Goal: Entertainment & Leisure: Consume media (video, audio)

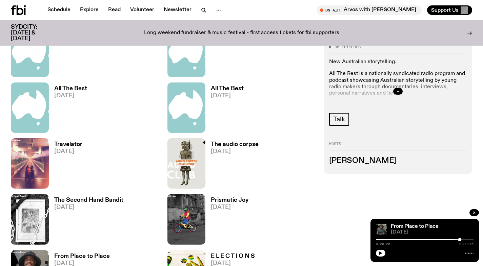
scroll to position [638, 0]
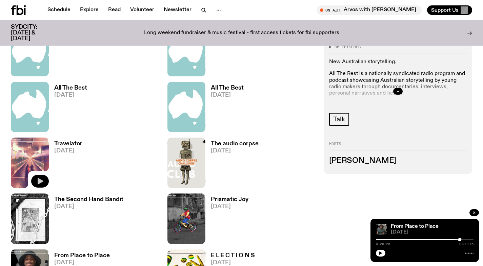
click at [38, 182] on icon "button" at bounding box center [41, 181] width 6 height 7
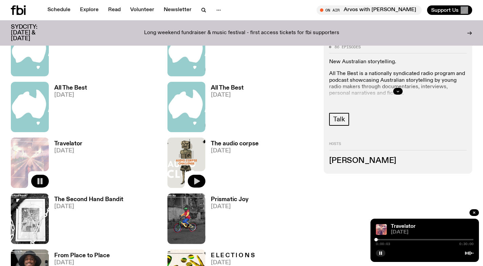
click at [198, 182] on icon "button" at bounding box center [197, 181] width 6 height 7
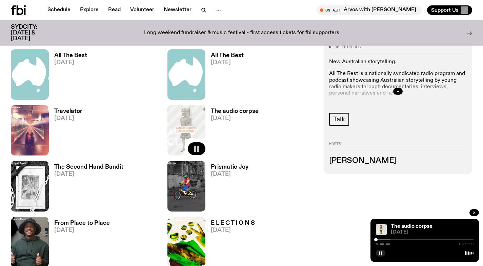
scroll to position [673, 0]
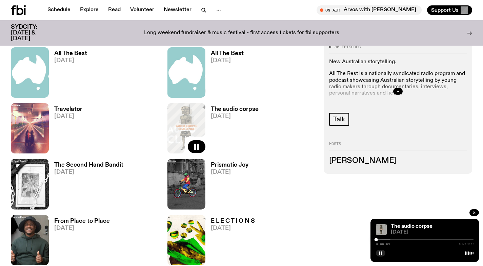
drag, startPoint x: 438, startPoint y: 226, endPoint x: 381, endPoint y: 224, distance: 57.3
click at [384, 225] on div "The audio corpse 25.05.25 0:00:04 0:30:00" at bounding box center [424, 240] width 108 height 43
click at [41, 207] on icon "button" at bounding box center [40, 203] width 8 height 8
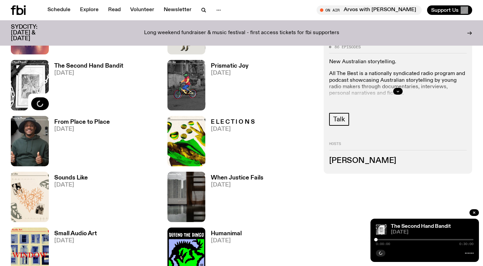
scroll to position [773, 0]
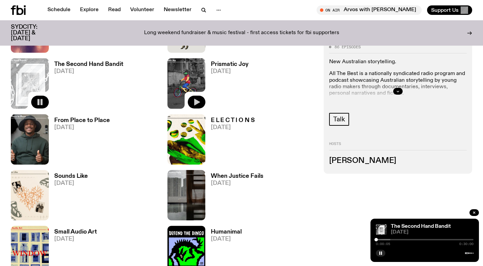
click at [198, 101] on icon "button" at bounding box center [196, 102] width 8 height 8
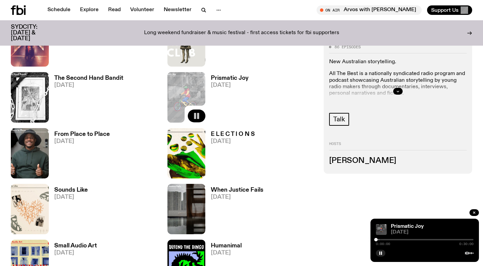
scroll to position [760, 0]
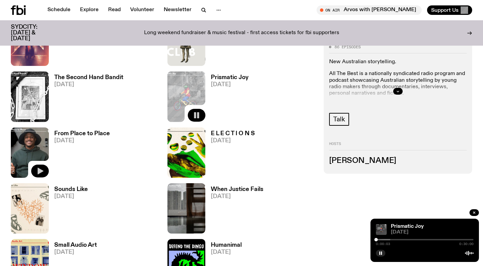
click at [42, 171] on icon "button" at bounding box center [41, 171] width 6 height 7
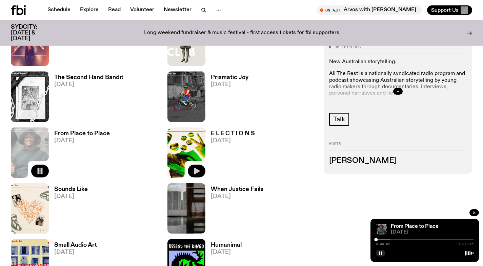
click at [196, 170] on icon "button" at bounding box center [197, 171] width 6 height 7
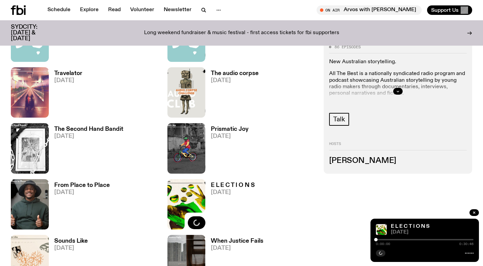
scroll to position [708, 0]
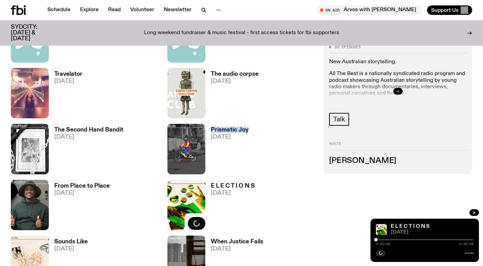
drag, startPoint x: 261, startPoint y: 131, endPoint x: 211, endPoint y: 130, distance: 50.8
click at [211, 130] on div "Prismatic Joy 11.05.25" at bounding box center [241, 149] width 148 height 50
copy h3 "Prismatic Joy"
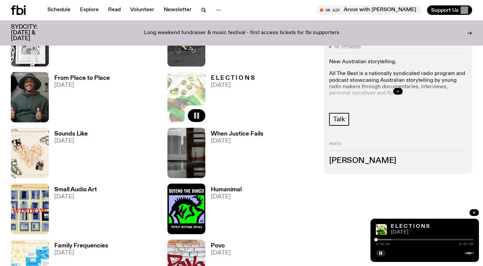
scroll to position [841, 0]
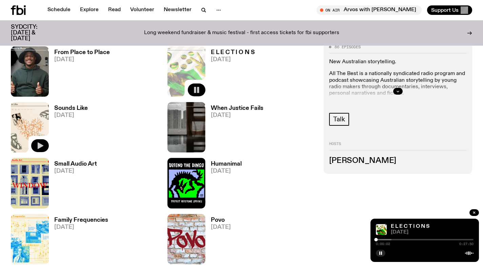
click at [40, 146] on icon "button" at bounding box center [41, 146] width 6 height 7
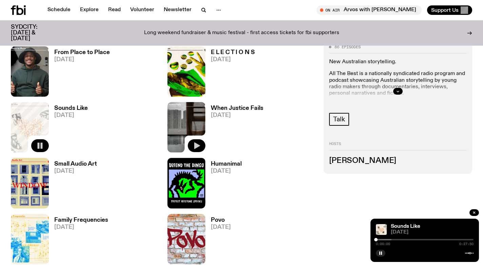
click at [197, 145] on icon "button" at bounding box center [197, 146] width 6 height 7
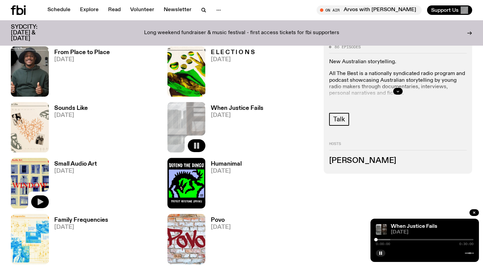
click at [40, 202] on icon "button" at bounding box center [41, 202] width 6 height 7
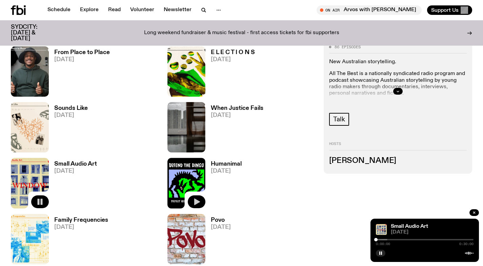
click at [196, 201] on icon "button" at bounding box center [197, 202] width 6 height 7
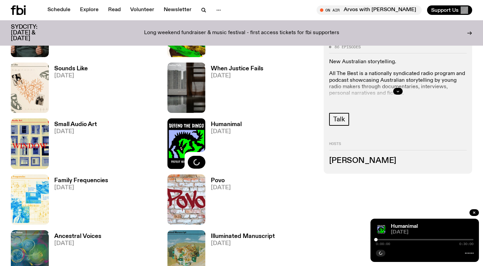
scroll to position [905, 0]
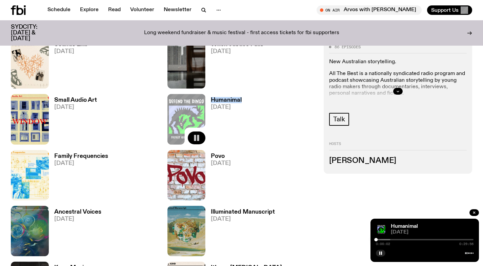
drag, startPoint x: 256, startPoint y: 99, endPoint x: 205, endPoint y: 99, distance: 50.8
click at [205, 99] on div "Humanimal 30.03.25" at bounding box center [241, 119] width 148 height 50
copy h3 "Humanimal"
click at [380, 252] on icon "button" at bounding box center [380, 254] width 4 height 4
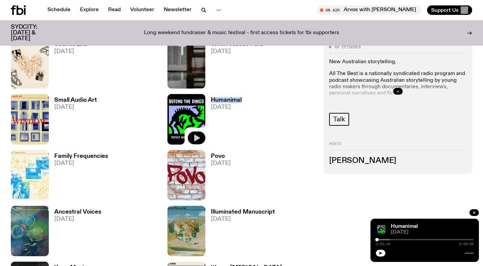
click at [219, 100] on h3 "Humanimal" at bounding box center [226, 101] width 31 height 6
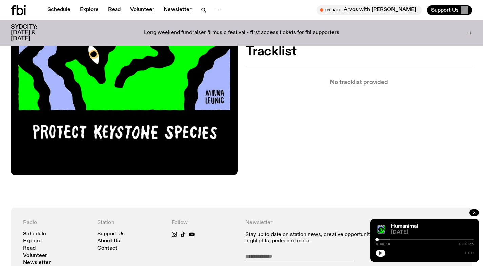
scroll to position [259, 0]
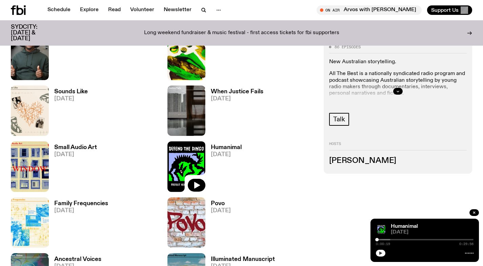
scroll to position [858, 0]
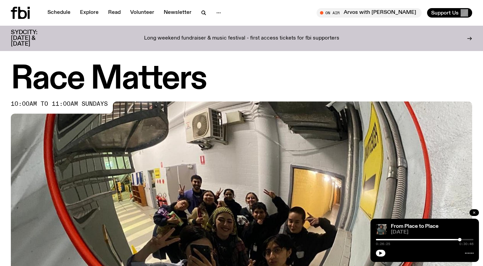
click at [475, 212] on icon "button" at bounding box center [474, 213] width 4 height 4
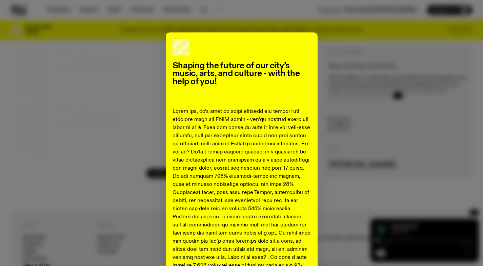
scroll to position [2, 0]
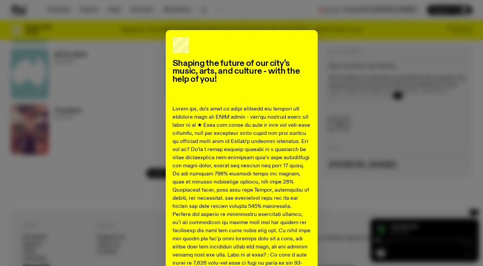
click at [186, 26] on div "Shaping the future of our city’s music, arts, and culture - with the help of yo…" at bounding box center [241, 133] width 483 height 266
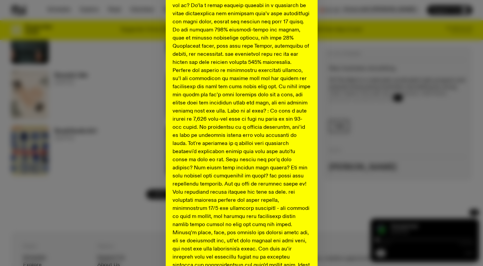
scroll to position [146, 0]
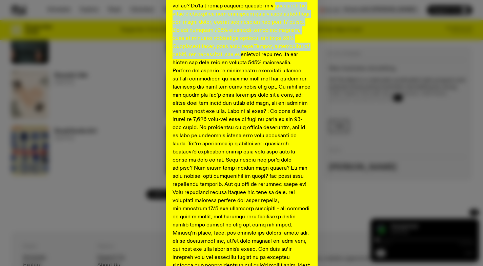
drag, startPoint x: 170, startPoint y: 14, endPoint x: 249, endPoint y: 59, distance: 90.3
click at [248, 57] on p at bounding box center [241, 172] width 138 height 423
click at [249, 59] on p at bounding box center [241, 172] width 138 height 423
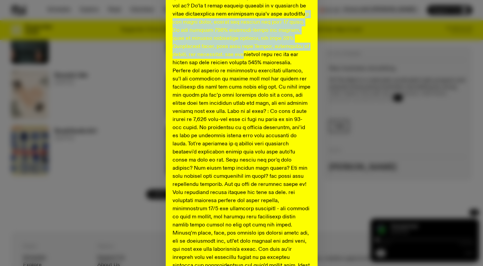
drag, startPoint x: 197, startPoint y: 20, endPoint x: 250, endPoint y: 57, distance: 64.9
click at [249, 54] on p at bounding box center [241, 172] width 138 height 423
click at [250, 57] on p at bounding box center [241, 172] width 138 height 423
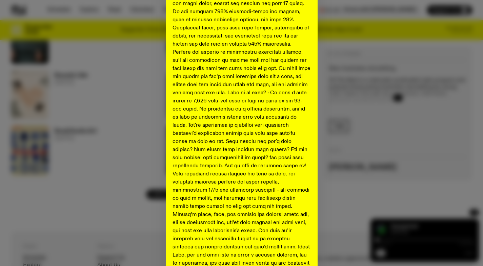
scroll to position [167, 0]
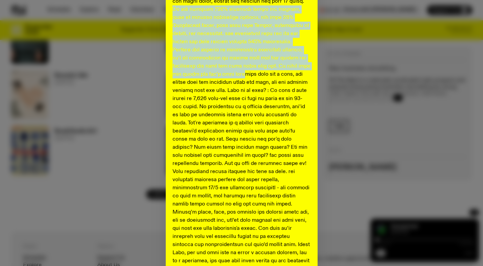
drag, startPoint x: 193, startPoint y: 12, endPoint x: 241, endPoint y: 77, distance: 81.1
click at [241, 76] on p at bounding box center [241, 151] width 138 height 423
click at [241, 77] on p at bounding box center [241, 151] width 138 height 423
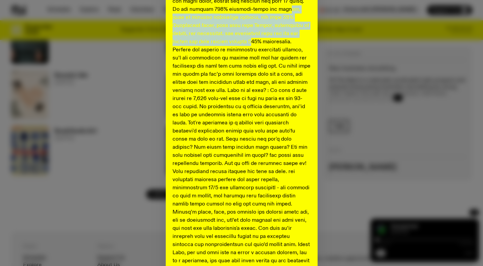
drag, startPoint x: 179, startPoint y: 15, endPoint x: 248, endPoint y: 41, distance: 73.5
click at [248, 41] on p at bounding box center [241, 151] width 138 height 423
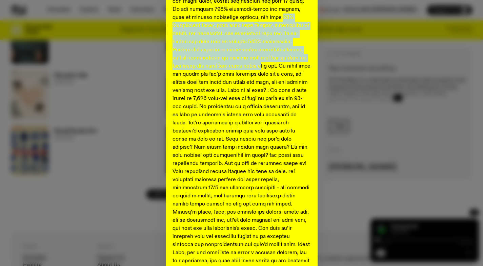
drag, startPoint x: 171, startPoint y: 25, endPoint x: 257, endPoint y: 66, distance: 95.9
click at [257, 65] on p at bounding box center [241, 151] width 138 height 423
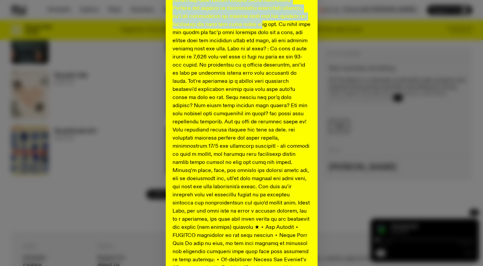
scroll to position [212, 0]
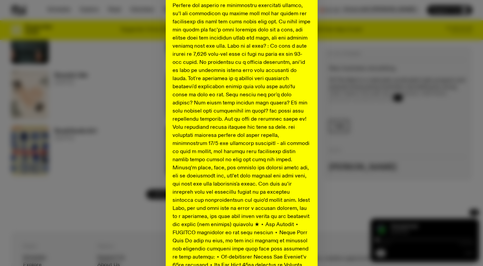
click at [230, 51] on p at bounding box center [241, 107] width 138 height 423
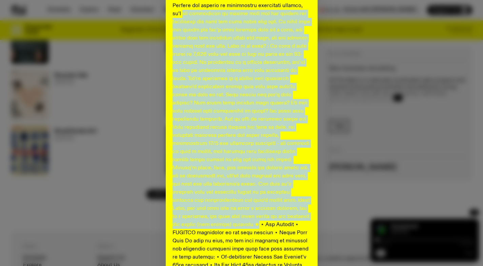
drag, startPoint x: 168, startPoint y: 14, endPoint x: 198, endPoint y: 226, distance: 213.5
click at [198, 226] on div "Shaping the future of our city’s music, arts, and culture - with the help of yo…" at bounding box center [242, 89] width 152 height 536
click at [249, 57] on p at bounding box center [241, 107] width 138 height 423
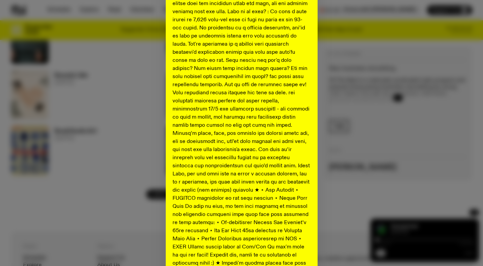
scroll to position [245, 0]
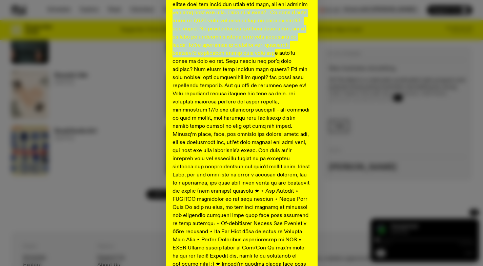
drag, startPoint x: 168, startPoint y: 14, endPoint x: 247, endPoint y: 50, distance: 86.7
click at [247, 50] on div "Shaping the future of our city’s music, arts, and culture - with the help of yo…" at bounding box center [242, 55] width 152 height 536
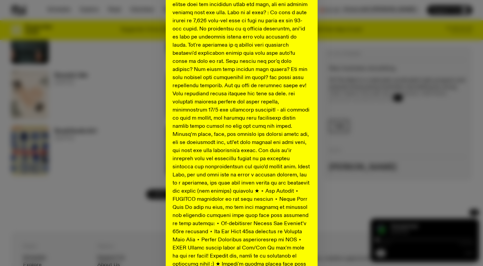
click at [247, 50] on p at bounding box center [241, 74] width 138 height 423
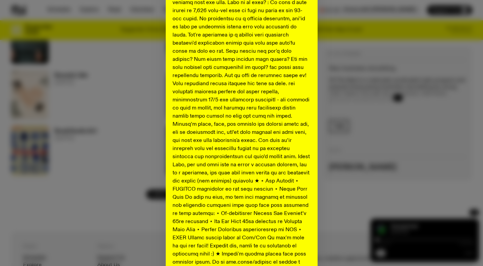
scroll to position [256, 0]
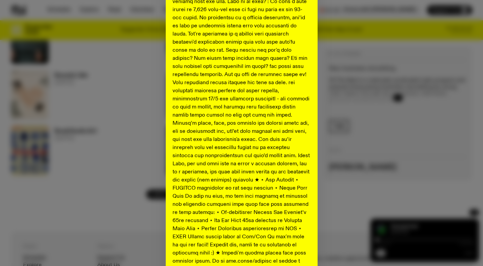
drag, startPoint x: 173, startPoint y: 8, endPoint x: 222, endPoint y: 24, distance: 52.3
click at [222, 24] on p at bounding box center [241, 62] width 138 height 423
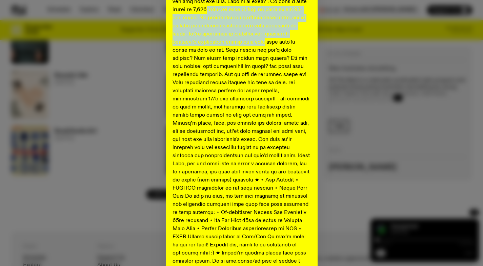
drag, startPoint x: 203, startPoint y: 9, endPoint x: 237, endPoint y: 47, distance: 51.0
click at [237, 46] on p at bounding box center [241, 62] width 138 height 423
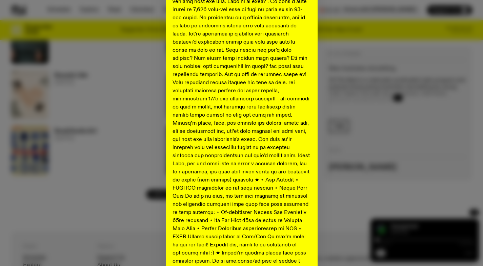
click at [237, 47] on p at bounding box center [241, 62] width 138 height 423
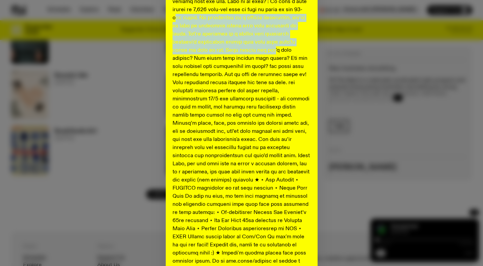
drag, startPoint x: 172, startPoint y: 18, endPoint x: 223, endPoint y: 48, distance: 60.0
click at [223, 48] on p at bounding box center [241, 62] width 138 height 423
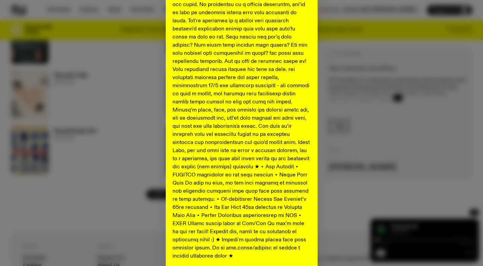
scroll to position [272, 0]
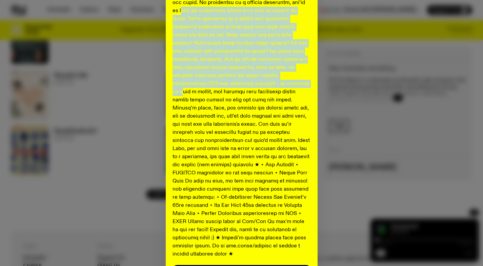
drag, startPoint x: 174, startPoint y: 12, endPoint x: 265, endPoint y: 80, distance: 113.5
click at [264, 80] on p at bounding box center [241, 47] width 138 height 423
click at [248, 60] on p at bounding box center [241, 47] width 138 height 423
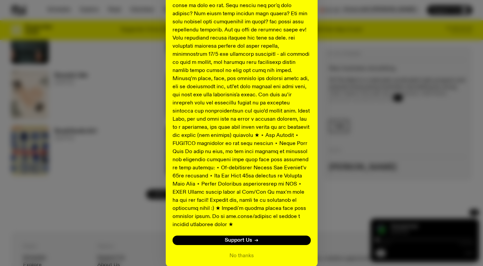
scroll to position [302, 0]
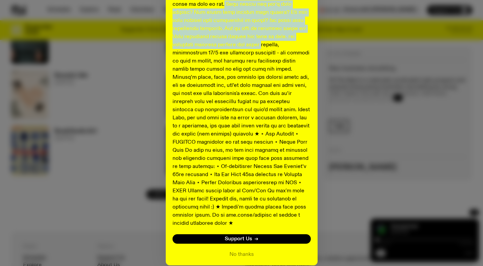
drag, startPoint x: 178, startPoint y: 4, endPoint x: 237, endPoint y: 52, distance: 76.5
click at [237, 51] on p at bounding box center [241, 16] width 138 height 423
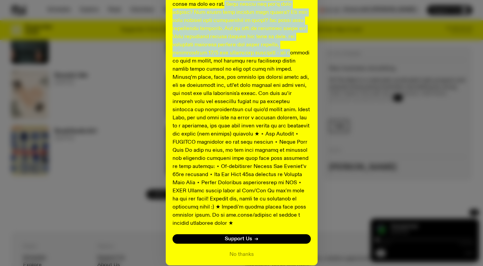
click at [237, 52] on p at bounding box center [241, 16] width 138 height 423
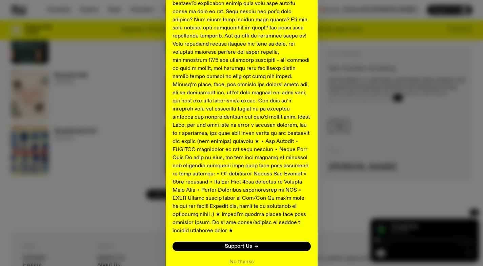
scroll to position [294, 0]
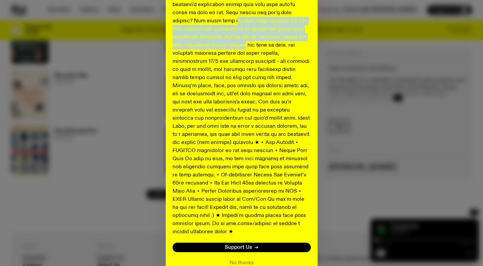
drag, startPoint x: 173, startPoint y: 19, endPoint x: 233, endPoint y: 47, distance: 66.5
click at [233, 47] on p at bounding box center [241, 25] width 138 height 423
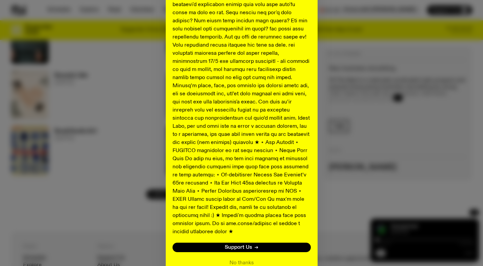
click at [236, 52] on p at bounding box center [241, 25] width 138 height 423
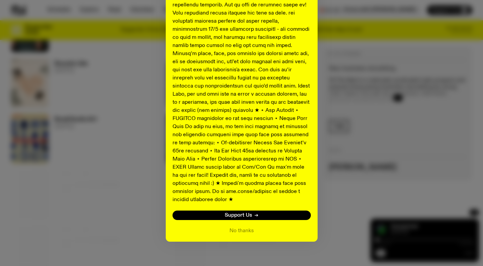
scroll to position [890, 0]
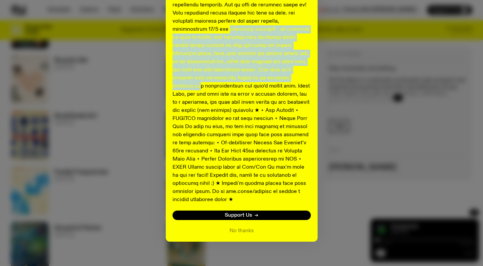
drag, startPoint x: 170, startPoint y: 30, endPoint x: 247, endPoint y: 82, distance: 92.6
drag, startPoint x: 221, startPoint y: 33, endPoint x: 260, endPoint y: 81, distance: 62.1
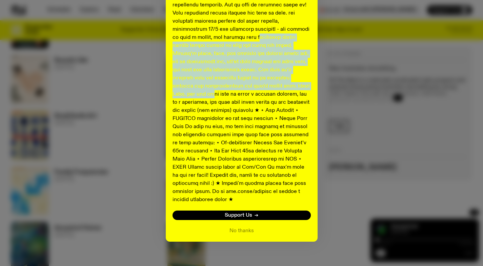
drag, startPoint x: 204, startPoint y: 36, endPoint x: 255, endPoint y: 90, distance: 74.3
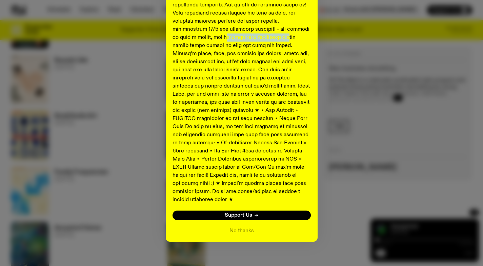
drag, startPoint x: 173, startPoint y: 35, endPoint x: 246, endPoint y: 45, distance: 72.8
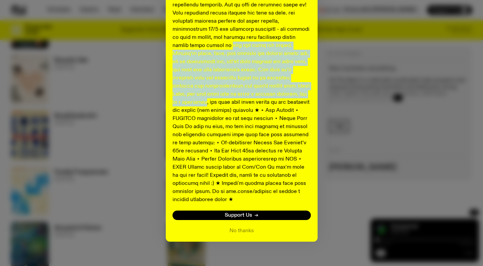
drag, startPoint x: 171, startPoint y: 45, endPoint x: 254, endPoint y: 94, distance: 97.3
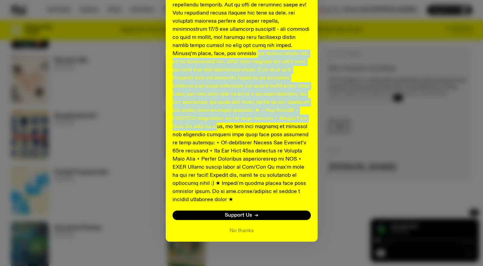
drag, startPoint x: 171, startPoint y: 55, endPoint x: 281, endPoint y: 121, distance: 128.6
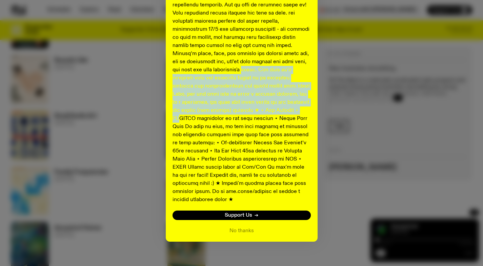
drag, startPoint x: 170, startPoint y: 71, endPoint x: 243, endPoint y: 111, distance: 83.5
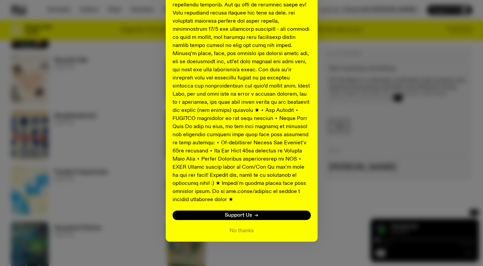
drag, startPoint x: 191, startPoint y: 73, endPoint x: 261, endPoint y: 130, distance: 91.0
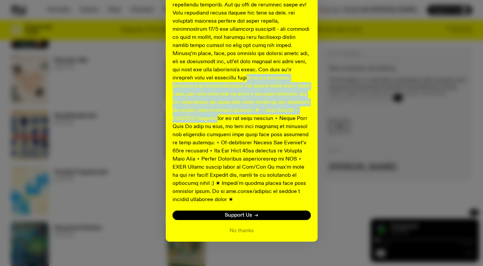
drag, startPoint x: 177, startPoint y: 80, endPoint x: 277, endPoint y: 111, distance: 105.5
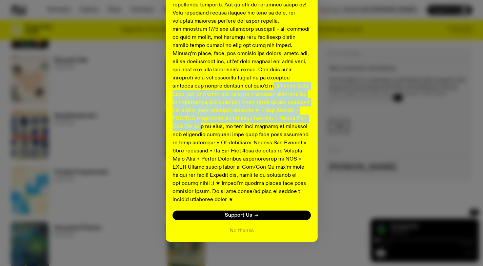
drag, startPoint x: 171, startPoint y: 85, endPoint x: 266, endPoint y: 121, distance: 101.1
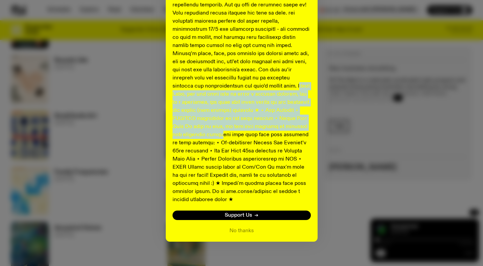
drag, startPoint x: 204, startPoint y: 85, endPoint x: 275, endPoint y: 130, distance: 84.1
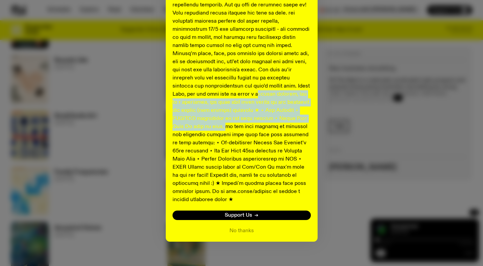
drag, startPoint x: 173, startPoint y: 97, endPoint x: 288, endPoint y: 114, distance: 116.5
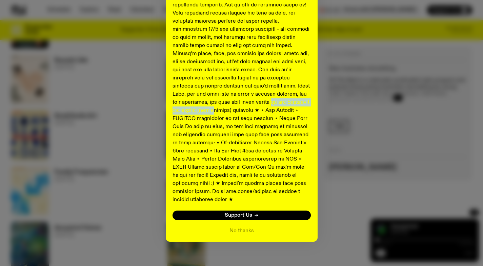
drag, startPoint x: 188, startPoint y: 101, endPoint x: 269, endPoint y: 105, distance: 80.7
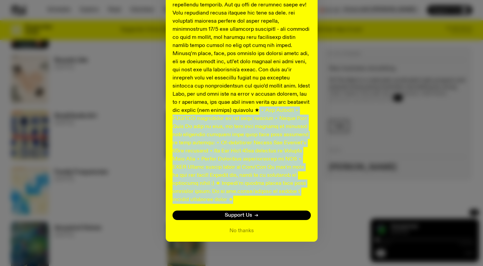
drag, startPoint x: 197, startPoint y: 113, endPoint x: 312, endPoint y: 194, distance: 140.8
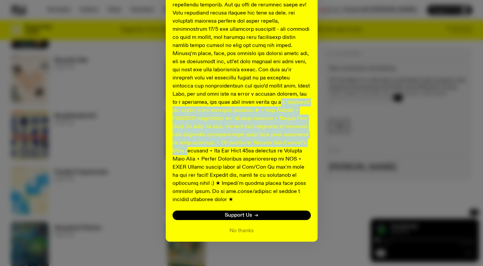
drag, startPoint x: 195, startPoint y: 106, endPoint x: 263, endPoint y: 146, distance: 78.3
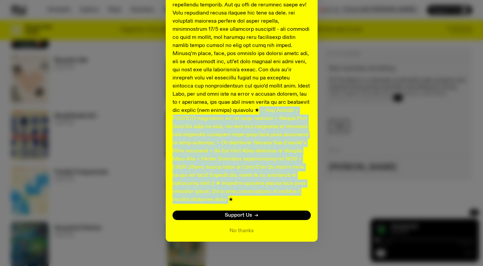
drag, startPoint x: 202, startPoint y: 109, endPoint x: 299, endPoint y: 194, distance: 129.1
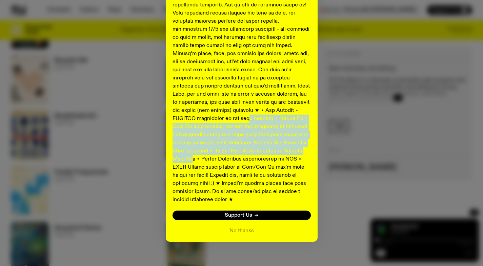
drag, startPoint x: 178, startPoint y: 121, endPoint x: 264, endPoint y: 154, distance: 92.9
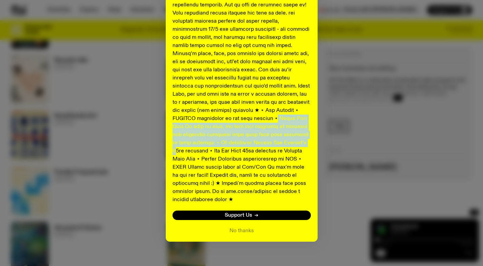
drag, startPoint x: 207, startPoint y: 120, endPoint x: 257, endPoint y: 156, distance: 61.2
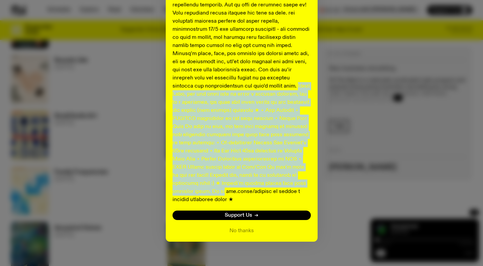
drag, startPoint x: 203, startPoint y: 85, endPoint x: 295, endPoint y: 182, distance: 133.9
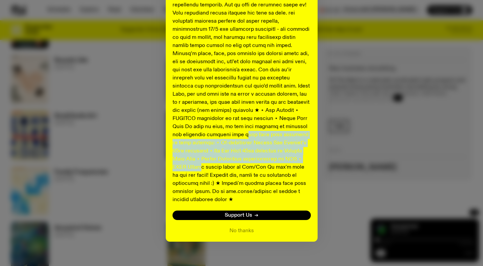
drag, startPoint x: 172, startPoint y: 135, endPoint x: 275, endPoint y: 158, distance: 105.7
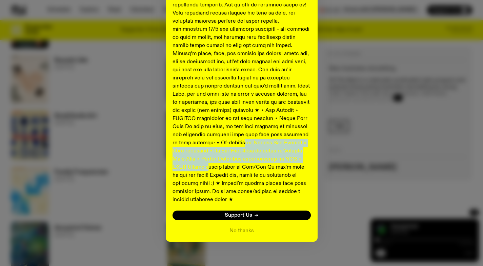
drag, startPoint x: 187, startPoint y: 143, endPoint x: 287, endPoint y: 159, distance: 101.2
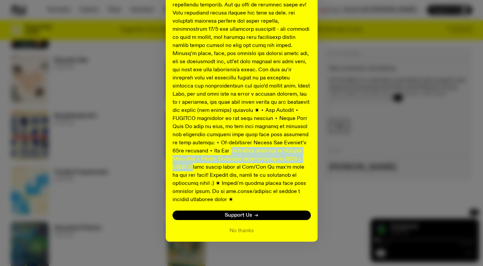
drag, startPoint x: 169, startPoint y: 151, endPoint x: 271, endPoint y: 163, distance: 103.3
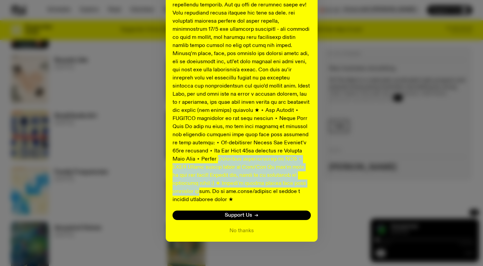
drag, startPoint x: 169, startPoint y: 157, endPoint x: 273, endPoint y: 183, distance: 107.2
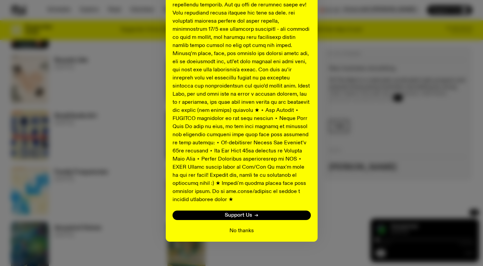
click at [241, 227] on button "No thanks" at bounding box center [241, 231] width 24 height 8
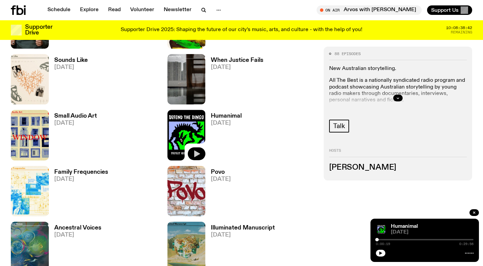
click at [198, 154] on icon "button" at bounding box center [197, 154] width 6 height 7
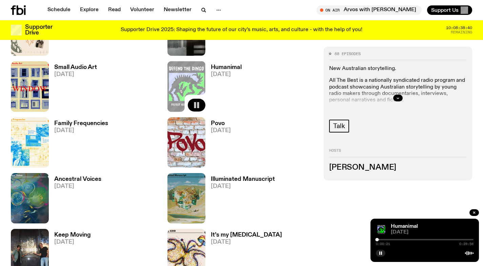
scroll to position [939, 0]
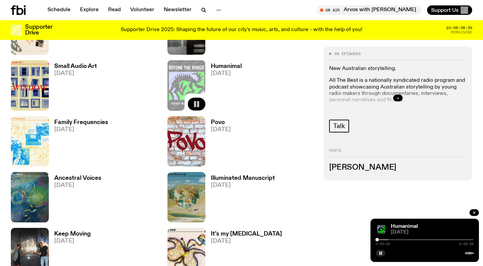
click at [374, 238] on div "Humanimal 30.03.25 0:00:22 0:29:56" at bounding box center [424, 240] width 108 height 43
drag, startPoint x: 376, startPoint y: 238, endPoint x: 364, endPoint y: 238, distance: 11.9
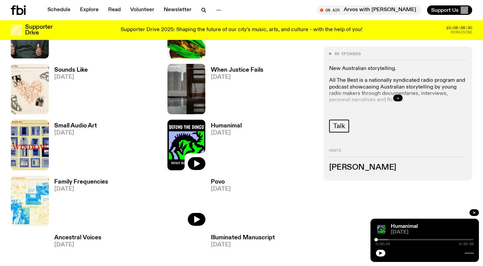
scroll to position [884, 0]
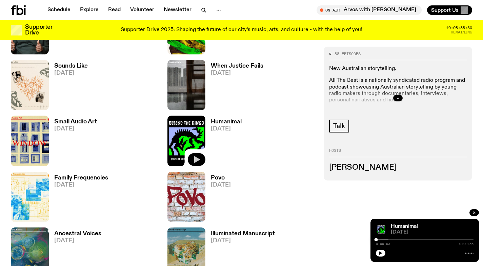
click at [197, 161] on icon "button" at bounding box center [196, 160] width 8 height 8
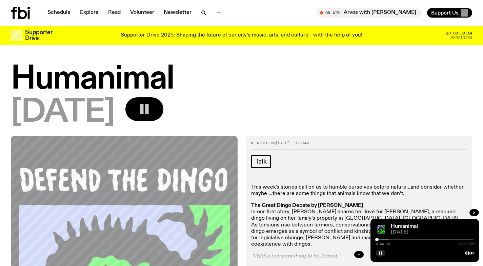
click at [151, 115] on icon "button" at bounding box center [144, 110] width 14 height 14
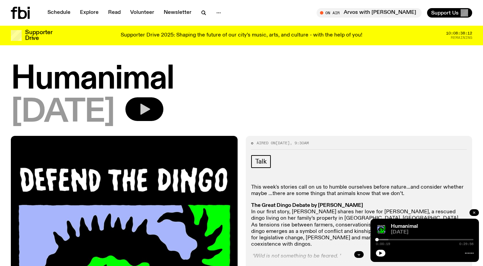
click at [474, 215] on button "button" at bounding box center [473, 213] width 9 height 7
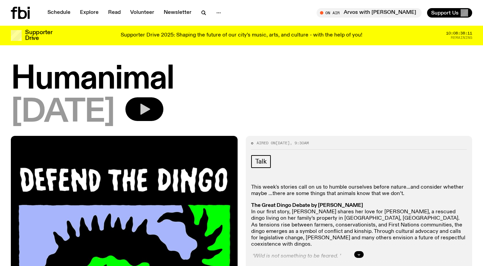
click at [150, 111] on icon "button" at bounding box center [145, 109] width 10 height 11
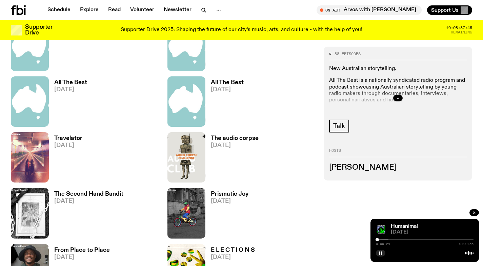
scroll to position [645, 0]
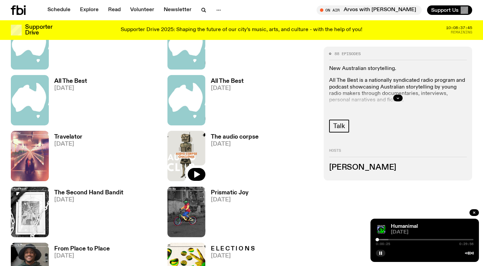
click at [198, 153] on img at bounding box center [186, 156] width 38 height 50
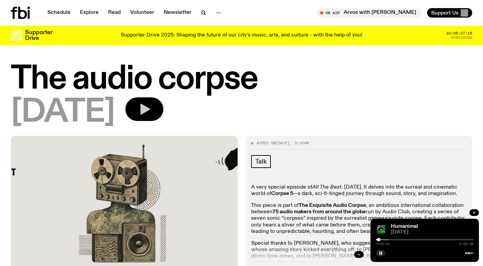
click at [163, 107] on button "button" at bounding box center [144, 110] width 38 height 24
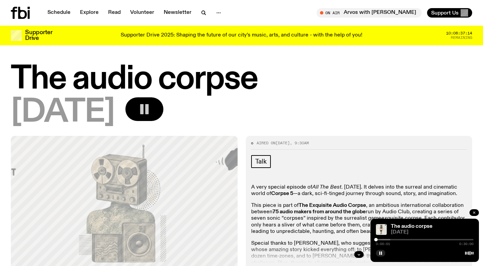
click at [474, 213] on icon "button" at bounding box center [474, 213] width 2 height 2
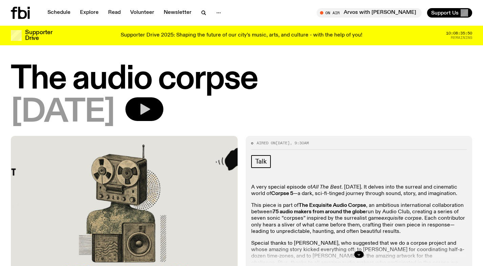
click at [163, 104] on button "button" at bounding box center [144, 110] width 38 height 24
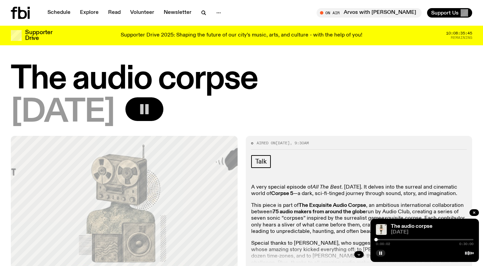
click at [163, 116] on button "button" at bounding box center [144, 110] width 38 height 24
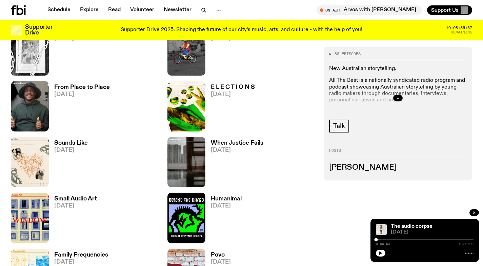
scroll to position [818, 0]
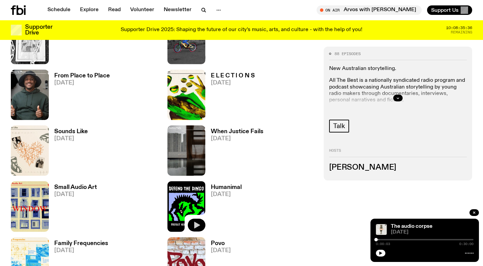
click at [202, 226] on button "button" at bounding box center [197, 225] width 18 height 13
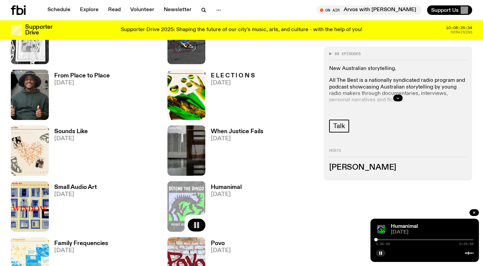
click at [197, 226] on rect "button" at bounding box center [198, 225] width 2 height 6
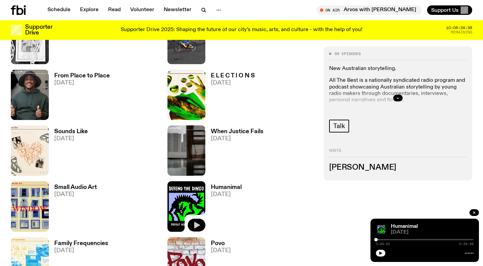
click at [198, 223] on icon "button" at bounding box center [196, 225] width 8 height 8
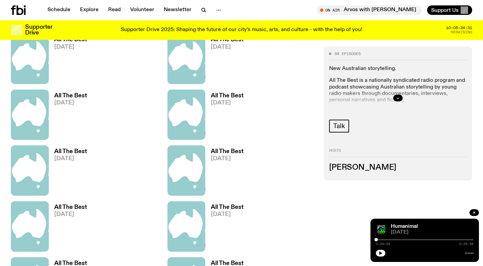
scroll to position [464, 0]
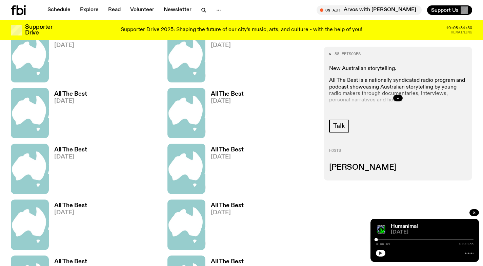
click at [382, 255] on icon "button" at bounding box center [380, 254] width 4 height 4
click at [474, 210] on button "button" at bounding box center [473, 213] width 9 height 7
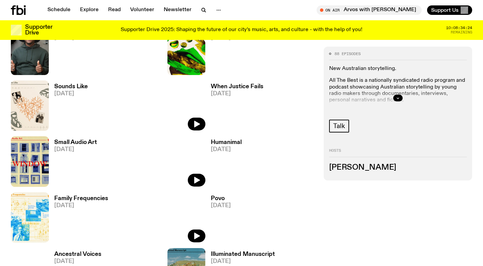
scroll to position [879, 0]
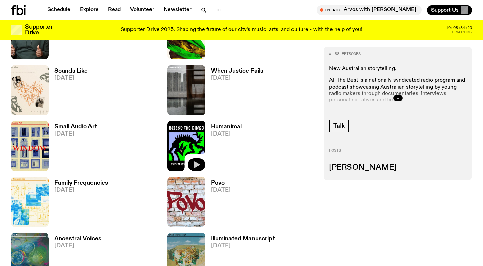
click at [194, 163] on icon "button" at bounding box center [197, 165] width 6 height 7
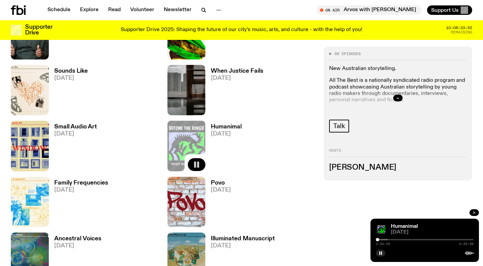
click at [474, 212] on icon "button" at bounding box center [474, 213] width 2 height 2
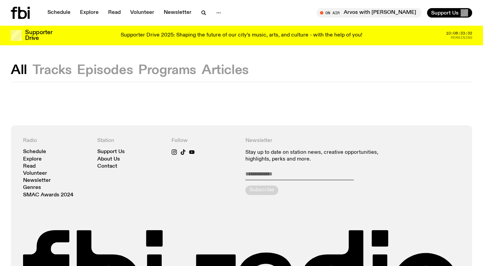
click at [152, 70] on button "Programs" at bounding box center [167, 70] width 58 height 12
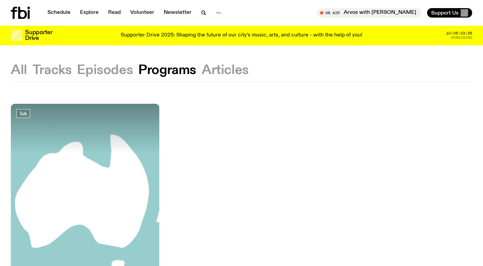
click at [25, 71] on button "All" at bounding box center [19, 70] width 16 height 12
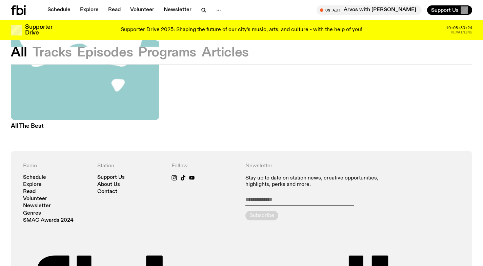
scroll to position [358, 0]
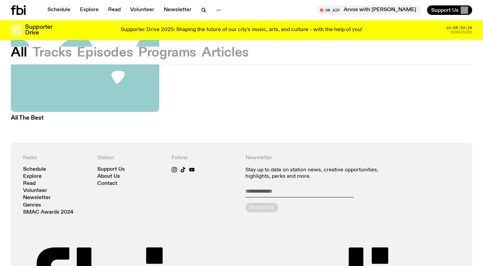
click at [85, 82] on img at bounding box center [85, 14] width 148 height 198
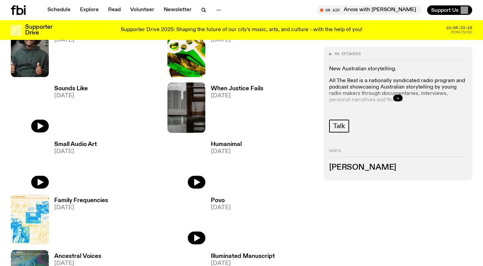
scroll to position [869, 0]
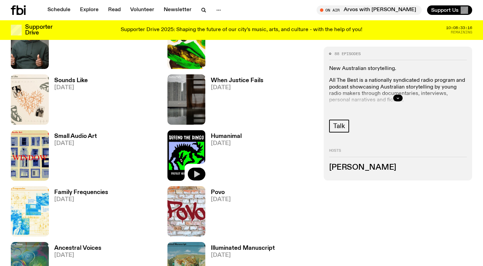
click at [193, 173] on icon "button" at bounding box center [196, 174] width 8 height 8
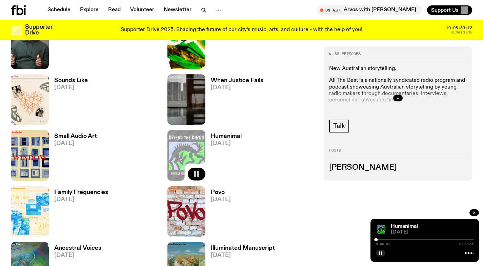
click at [200, 174] on icon "button" at bounding box center [196, 174] width 8 height 8
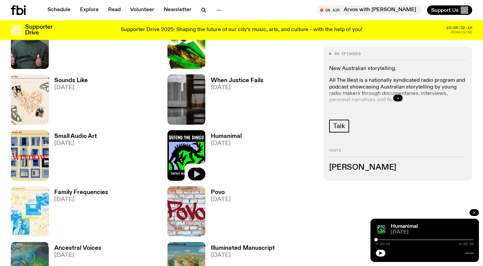
click at [475, 212] on icon "button" at bounding box center [474, 213] width 4 height 4
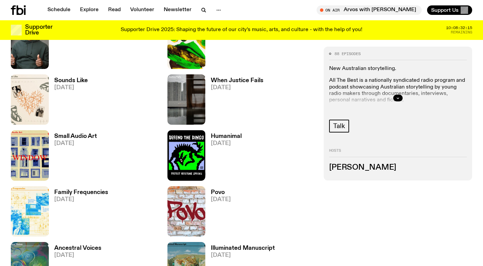
scroll to position [919, 0]
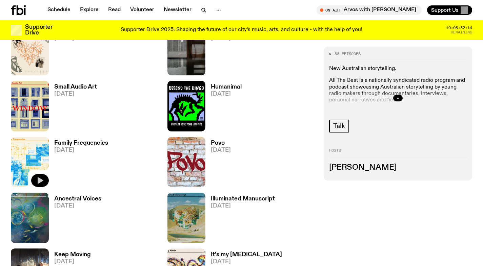
click at [44, 182] on icon "button" at bounding box center [40, 181] width 8 height 8
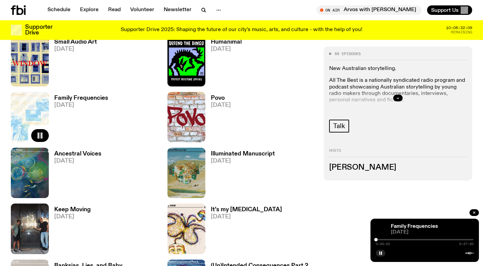
scroll to position [962, 0]
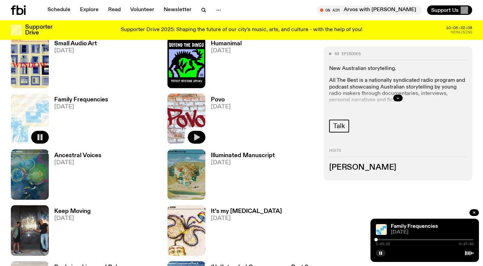
click at [196, 138] on icon "button" at bounding box center [197, 137] width 6 height 7
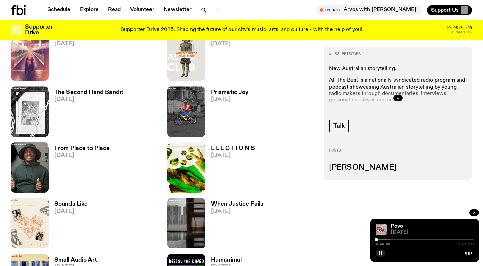
scroll to position [733, 0]
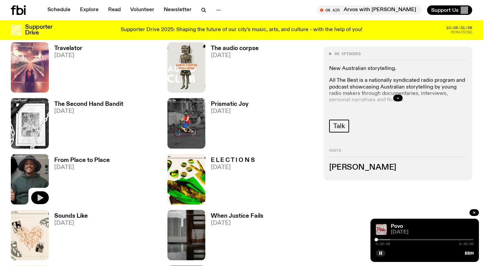
click at [40, 198] on icon "button" at bounding box center [41, 198] width 6 height 7
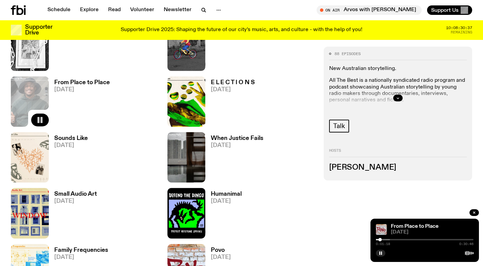
scroll to position [800, 0]
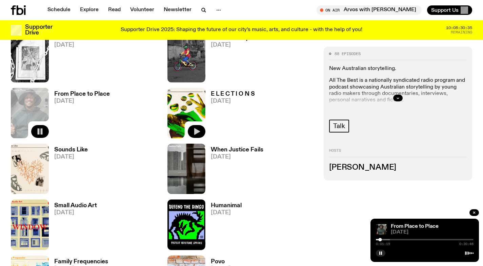
click at [198, 132] on icon "button" at bounding box center [197, 131] width 6 height 7
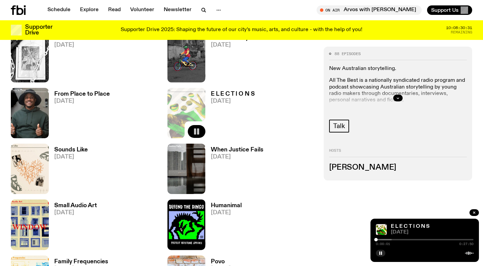
click at [380, 240] on div at bounding box center [343, 239] width 98 height 1
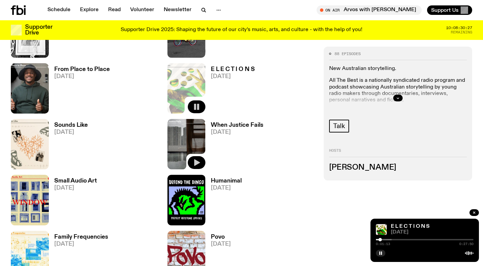
click at [199, 165] on icon "button" at bounding box center [196, 163] width 8 height 8
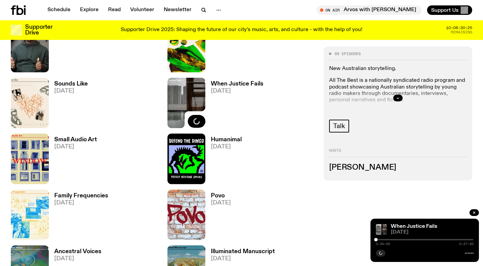
scroll to position [868, 0]
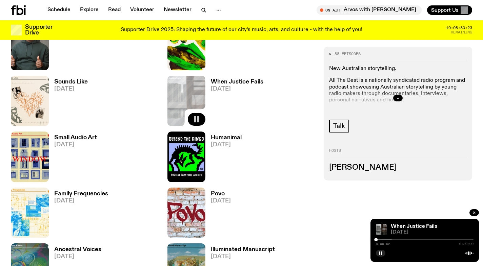
click at [380, 240] on div at bounding box center [343, 239] width 98 height 1
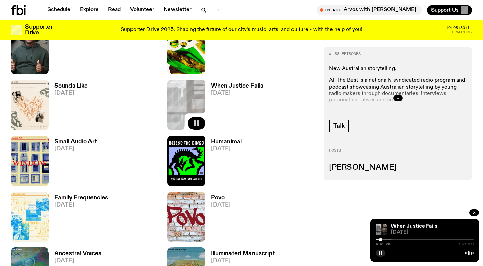
scroll to position [867, 0]
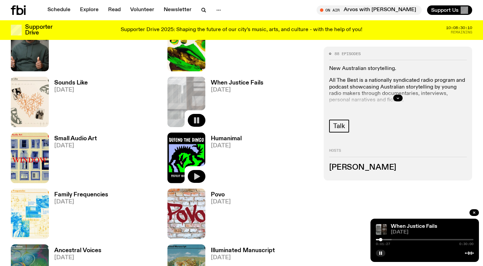
click at [197, 176] on icon "button" at bounding box center [197, 176] width 6 height 7
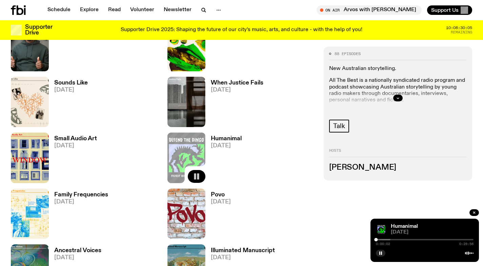
click at [381, 240] on div at bounding box center [342, 239] width 98 height 1
click at [378, 240] on div at bounding box center [333, 239] width 98 height 1
click at [384, 240] on div at bounding box center [342, 239] width 98 height 1
click at [389, 240] on div at bounding box center [342, 239] width 98 height 1
click at [379, 255] on button "button" at bounding box center [380, 253] width 9 height 7
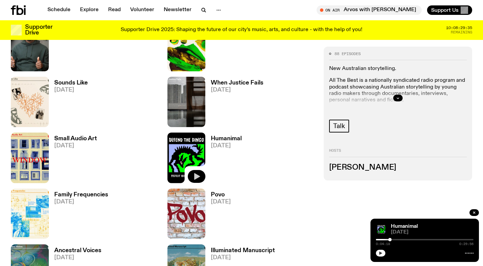
click at [379, 252] on icon "button" at bounding box center [380, 254] width 4 height 4
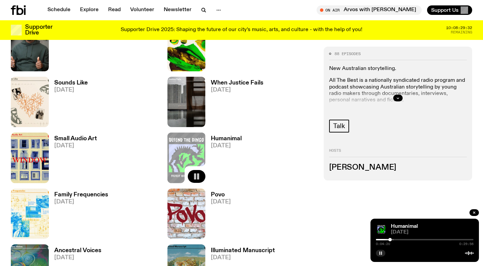
click at [381, 240] on div at bounding box center [341, 239] width 98 height 1
click at [197, 176] on rect "button" at bounding box center [198, 177] width 2 height 6
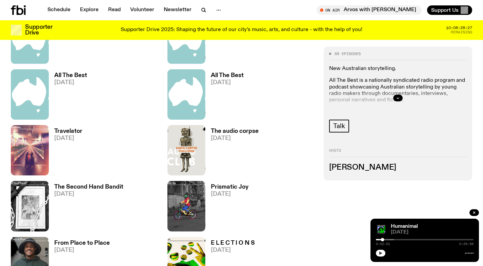
scroll to position [701, 0]
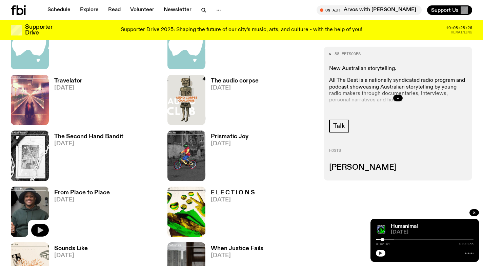
click at [40, 229] on icon "button" at bounding box center [40, 231] width 8 height 8
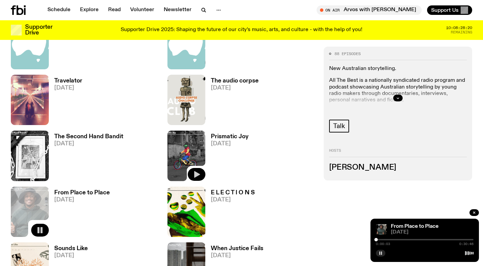
click at [197, 177] on icon "button" at bounding box center [196, 175] width 8 height 8
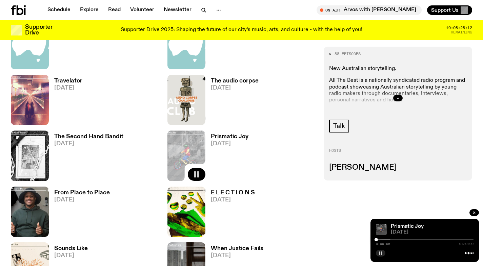
click at [380, 255] on icon "button" at bounding box center [380, 254] width 4 height 4
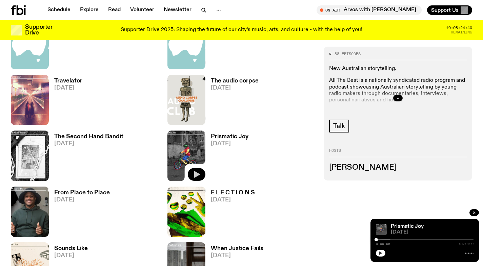
click at [74, 192] on h3 "From Place to Place" at bounding box center [82, 193] width 56 height 6
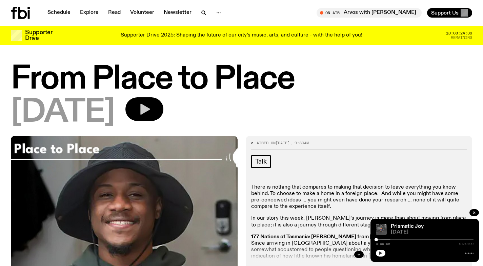
click at [151, 111] on icon "button" at bounding box center [144, 110] width 14 height 14
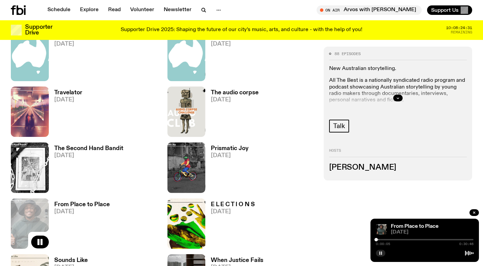
scroll to position [687, 0]
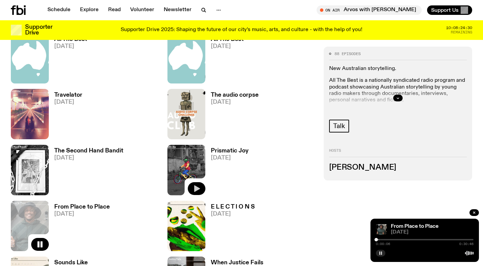
click at [197, 189] on icon "button" at bounding box center [197, 189] width 6 height 7
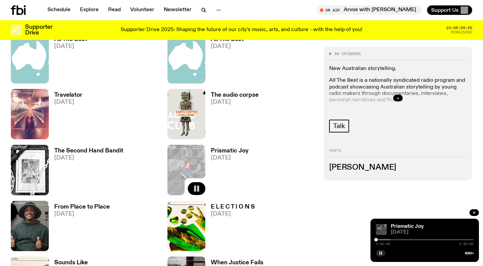
click at [198, 189] on rect "button" at bounding box center [198, 189] width 2 height 6
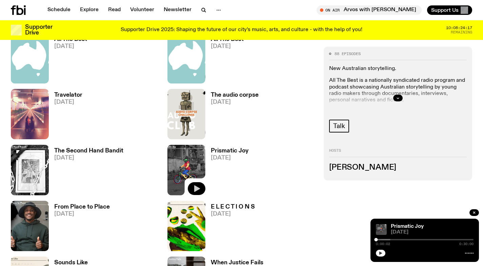
click at [195, 191] on icon "button" at bounding box center [196, 189] width 8 height 8
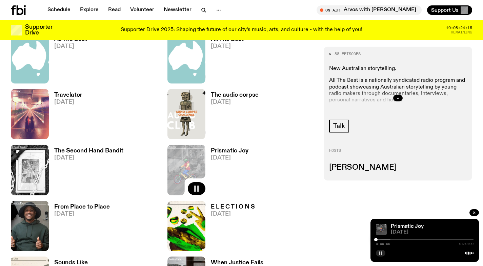
drag, startPoint x: 376, startPoint y: 241, endPoint x: 368, endPoint y: 241, distance: 7.4
click at [369, 241] on div "Schedule Explore Read Volunteer Newsletter About Us Contact Champions of emergi…" at bounding box center [241, 100] width 483 height 1574
drag, startPoint x: 262, startPoint y: 149, endPoint x: 210, endPoint y: 151, distance: 52.2
click at [211, 150] on div "Prismatic Joy 11.05.25" at bounding box center [241, 170] width 148 height 50
copy h3 "Prismatic Joy"
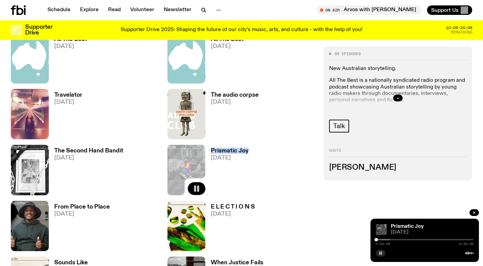
click at [386, 240] on div at bounding box center [342, 239] width 98 height 1
click at [474, 210] on button "button" at bounding box center [473, 213] width 9 height 7
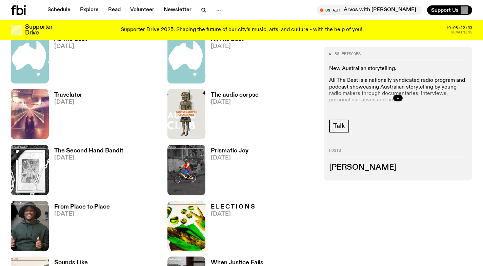
click at [259, 165] on div "Prismatic Joy 11.05.25" at bounding box center [241, 170] width 148 height 50
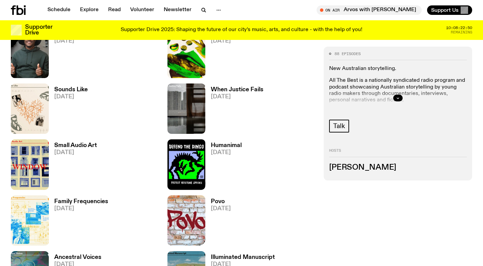
scroll to position [862, 0]
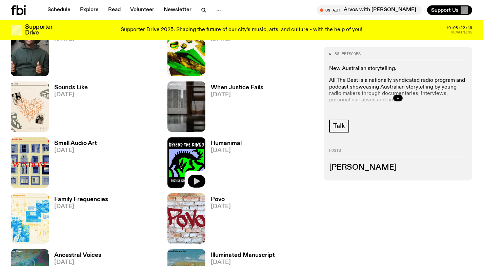
click at [194, 180] on icon "button" at bounding box center [197, 181] width 6 height 7
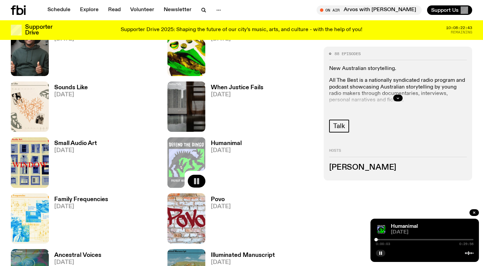
drag, startPoint x: 243, startPoint y: 150, endPoint x: 212, endPoint y: 150, distance: 31.2
click at [212, 150] on div "Humanimal [DATE]" at bounding box center [241, 162] width 148 height 50
copy span "[DATE]"
click at [199, 179] on icon "button" at bounding box center [196, 181] width 8 height 8
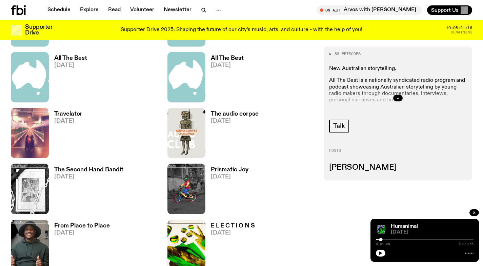
scroll to position [664, 0]
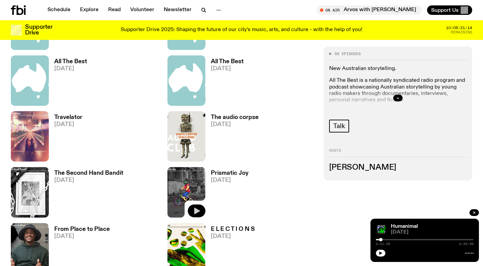
click at [201, 214] on button "button" at bounding box center [197, 211] width 18 height 13
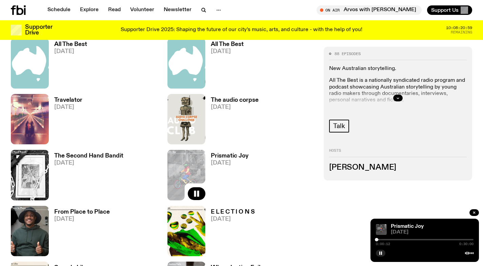
scroll to position [682, 0]
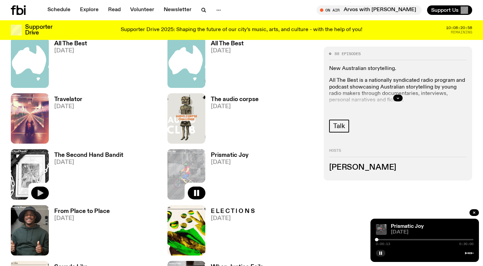
click at [42, 193] on icon "button" at bounding box center [41, 193] width 6 height 7
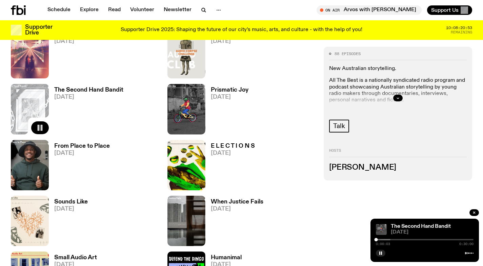
scroll to position [749, 0]
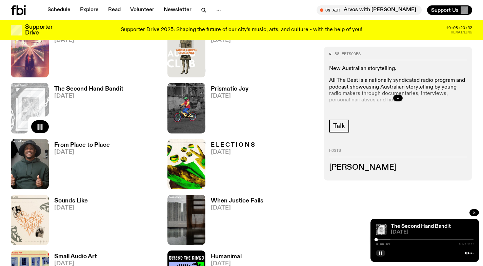
click at [473, 211] on icon "button" at bounding box center [474, 213] width 4 height 4
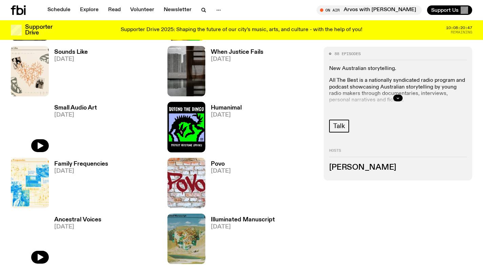
scroll to position [904, 0]
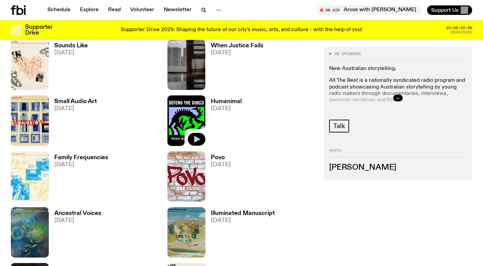
click at [201, 140] on button "button" at bounding box center [197, 139] width 18 height 13
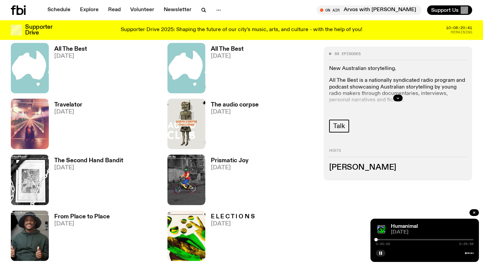
scroll to position [675, 0]
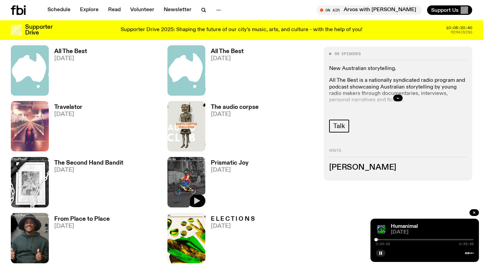
click at [196, 196] on button "button" at bounding box center [197, 201] width 18 height 13
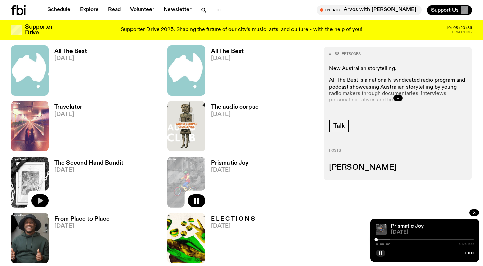
click at [45, 202] on button "button" at bounding box center [40, 201] width 18 height 13
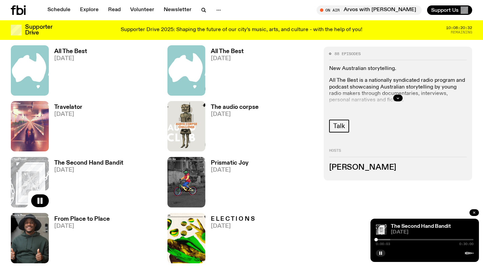
click at [476, 213] on button "button" at bounding box center [473, 213] width 9 height 7
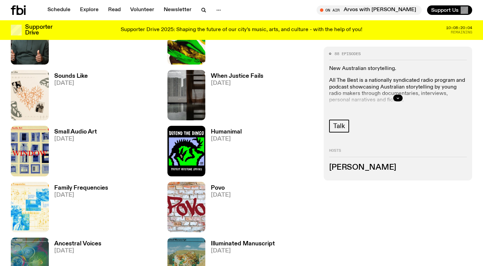
scroll to position [877, 0]
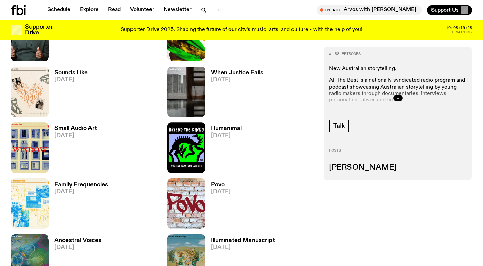
click at [223, 130] on h3 "Humanimal" at bounding box center [226, 129] width 31 height 6
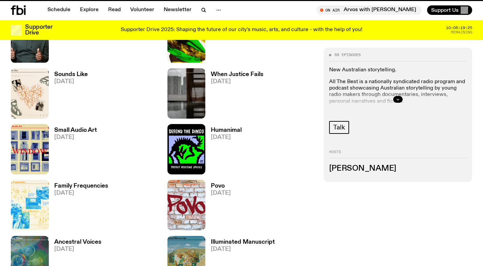
scroll to position [872, 0]
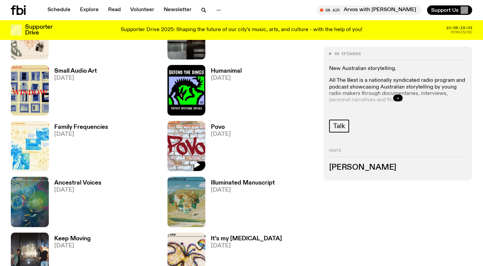
scroll to position [936, 0]
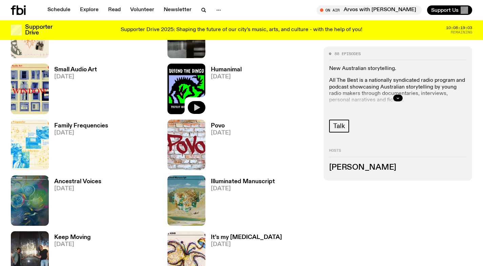
click at [200, 104] on icon "button" at bounding box center [196, 108] width 8 height 8
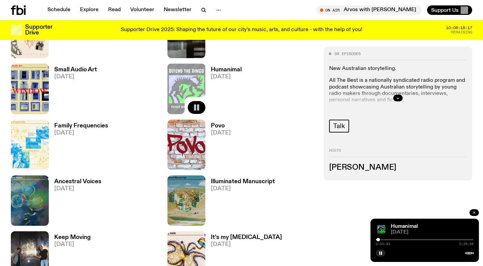
click at [473, 213] on icon "button" at bounding box center [474, 213] width 2 height 2
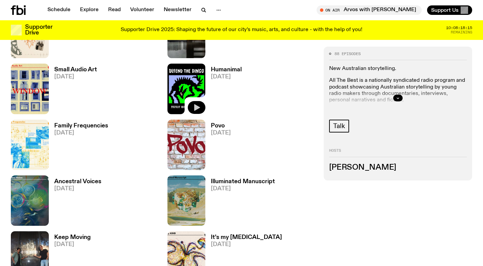
click at [197, 106] on icon "button" at bounding box center [197, 107] width 6 height 7
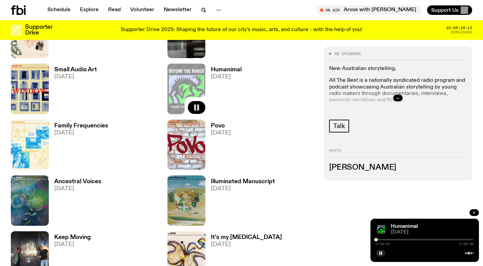
click at [472, 210] on button "button" at bounding box center [473, 213] width 9 height 7
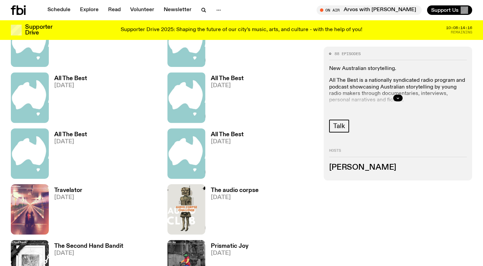
scroll to position [591, 0]
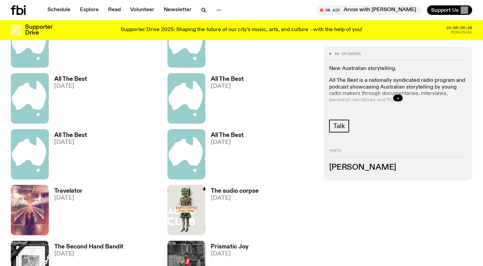
click at [225, 135] on h3 "All The Best" at bounding box center [227, 136] width 33 height 6
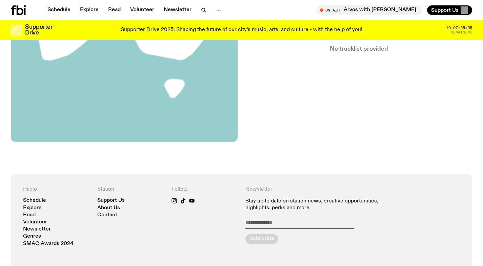
scroll to position [290, 0]
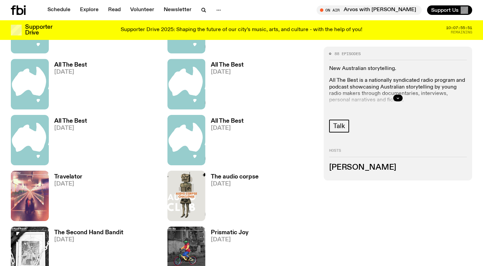
scroll to position [650, 0]
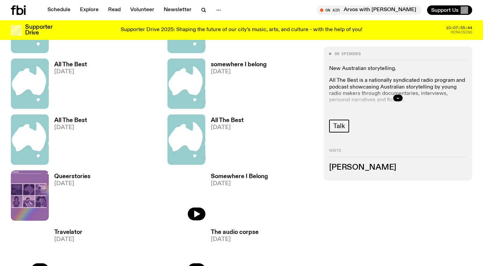
scroll to position [550, 0]
